Goal: Obtain resource: Download file/media

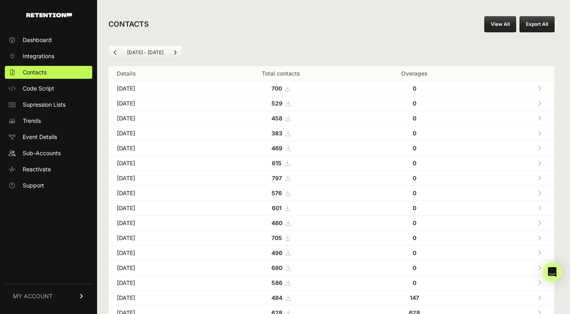
click at [498, 25] on link "View All" at bounding box center [500, 24] width 32 height 16
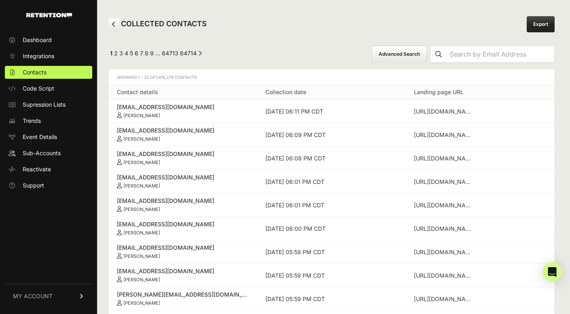
click at [401, 58] on button "Advanced Search" at bounding box center [398, 54] width 55 height 17
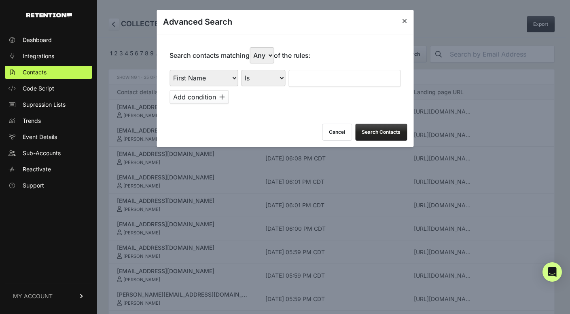
click at [213, 75] on div "First Name Last Name State City Email Email Domain Landing Domain Landing Page …" at bounding box center [203, 78] width 68 height 17
select select "landing_page_domain"
select select "contains"
click at [320, 75] on input "text" at bounding box center [344, 78] width 112 height 17
type input "preborn"
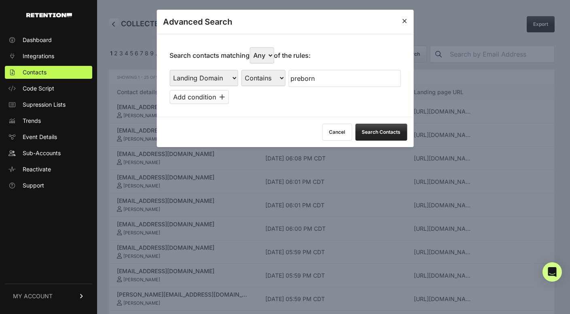
click at [371, 125] on button "Search Contacts" at bounding box center [381, 132] width 52 height 17
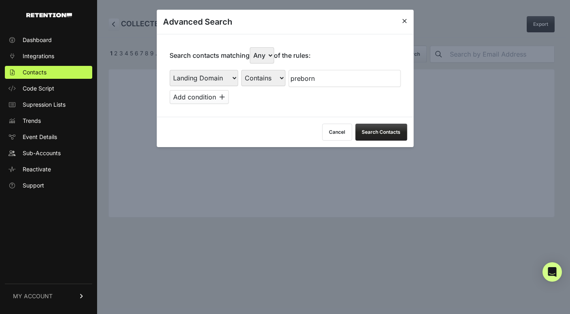
click at [407, 21] on div "Advanced Search" at bounding box center [284, 22] width 257 height 24
click at [403, 20] on icon at bounding box center [404, 21] width 5 height 6
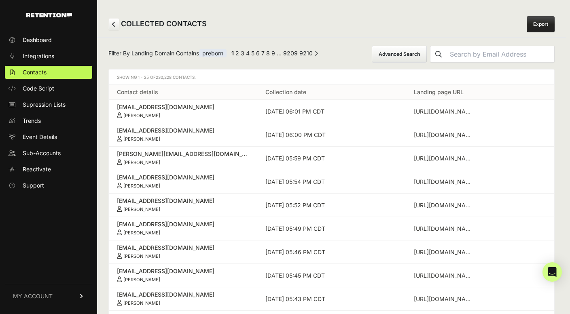
click at [534, 28] on link "Export" at bounding box center [540, 24] width 28 height 16
